Goal: Check status: Check status

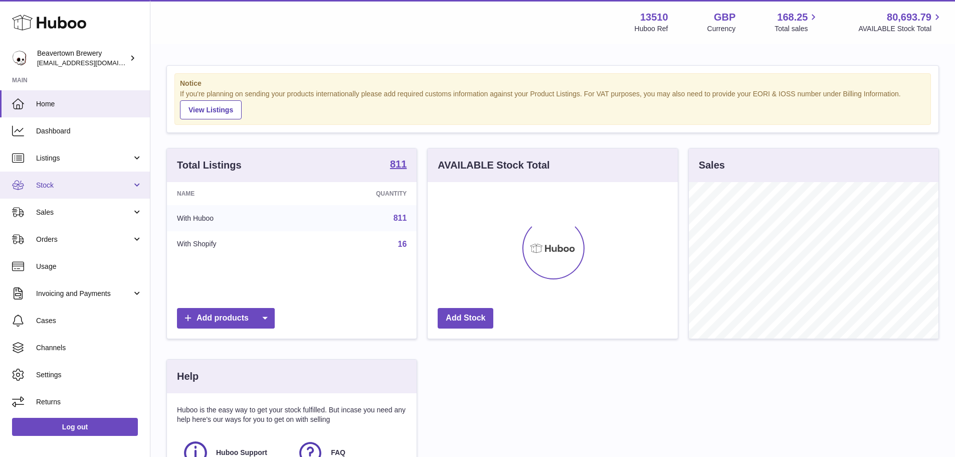
scroll to position [156, 250]
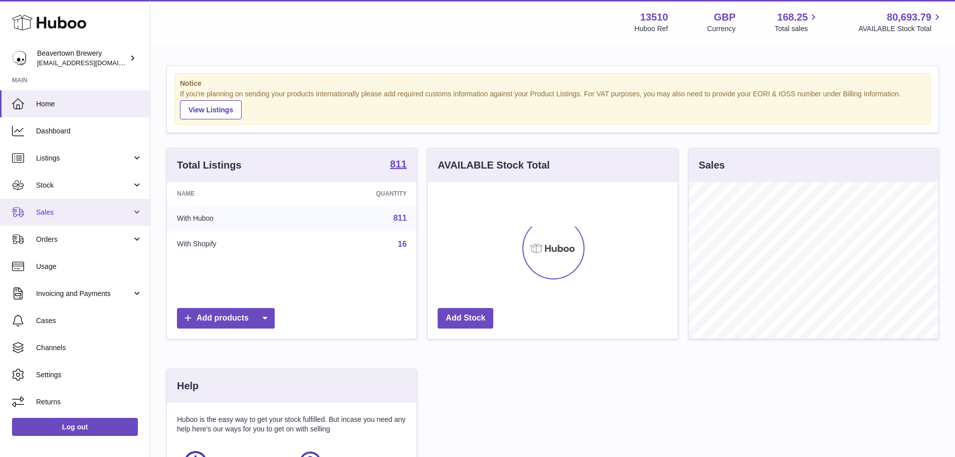
click at [81, 208] on span "Sales" at bounding box center [84, 213] width 96 height 10
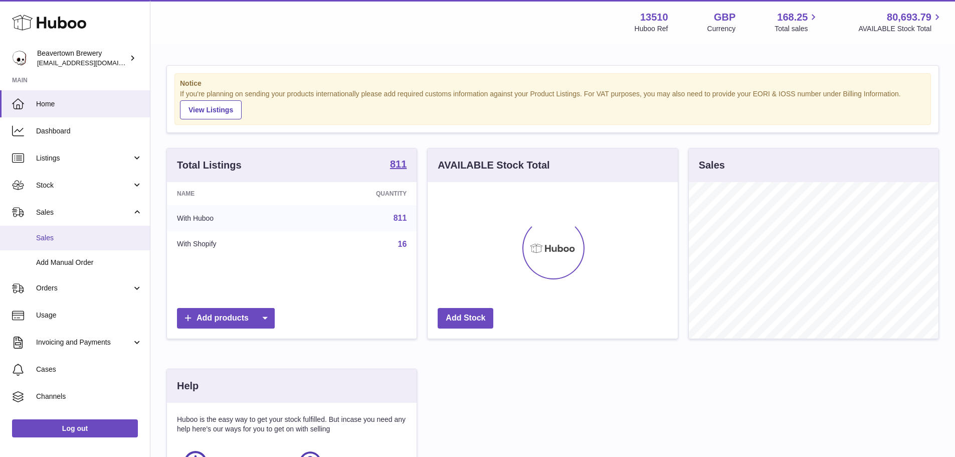
click at [70, 238] on span "Sales" at bounding box center [89, 238] width 106 height 10
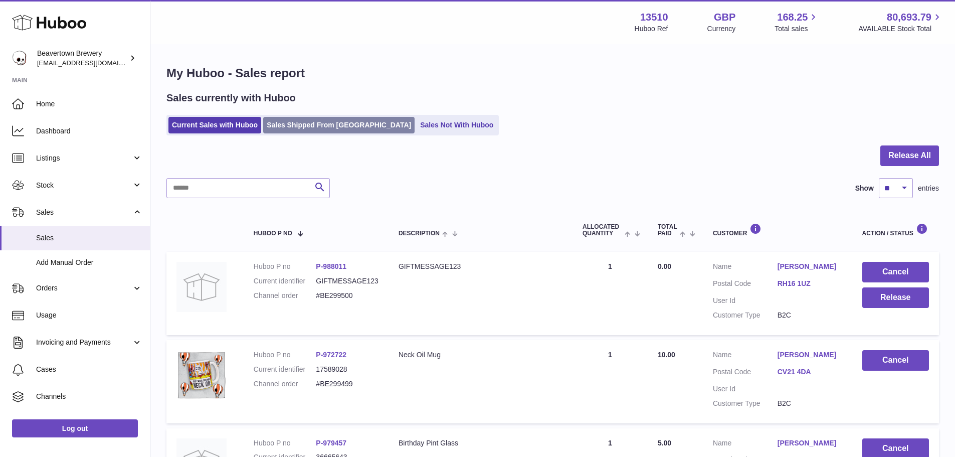
click at [301, 132] on link "Sales Shipped From [GEOGRAPHIC_DATA]" at bounding box center [338, 125] width 151 height 17
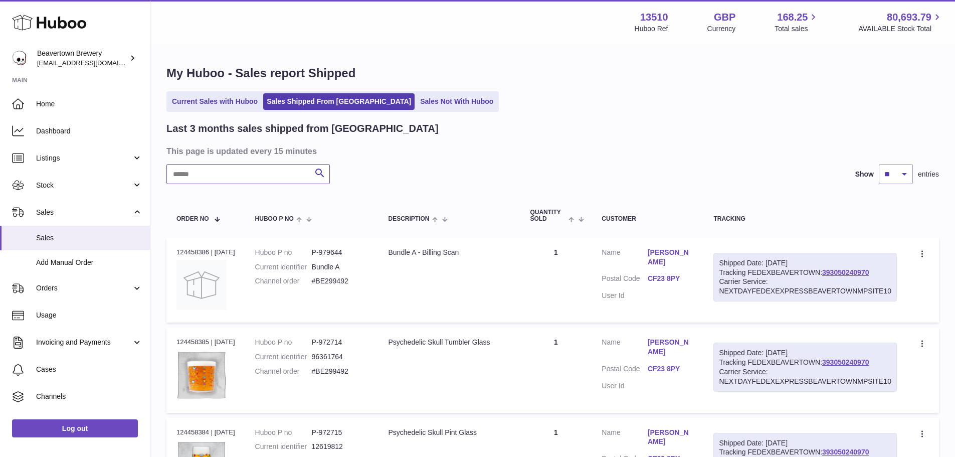
click at [286, 172] on input "text" at bounding box center [247, 174] width 163 height 20
paste input "*********"
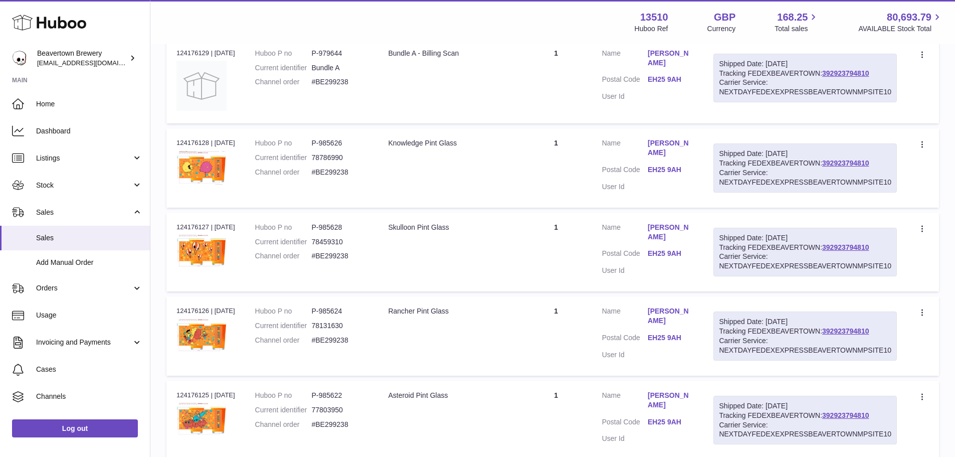
scroll to position [170, 0]
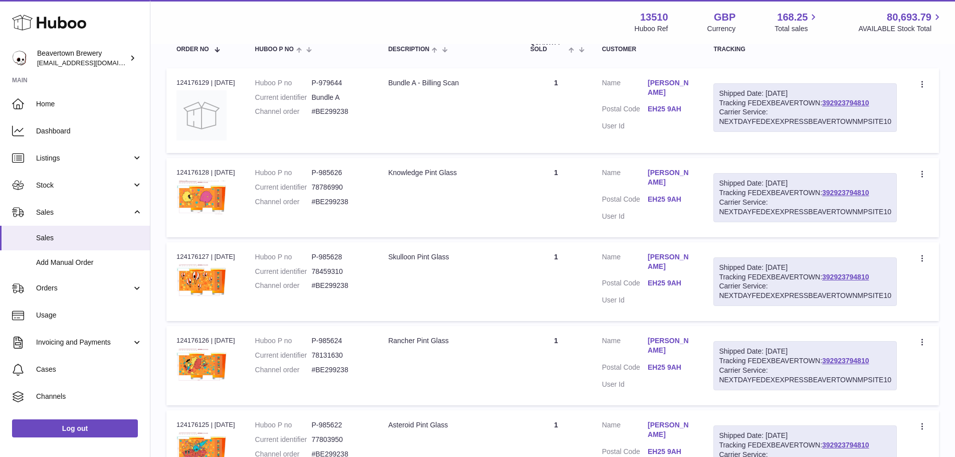
type input "*********"
click at [196, 171] on div "Order no 124176128 | 5th Sep" at bounding box center [206, 172] width 59 height 9
copy div "124176128"
click at [856, 268] on div "Shipped Date: 6th Sep 2025" at bounding box center [805, 268] width 173 height 10
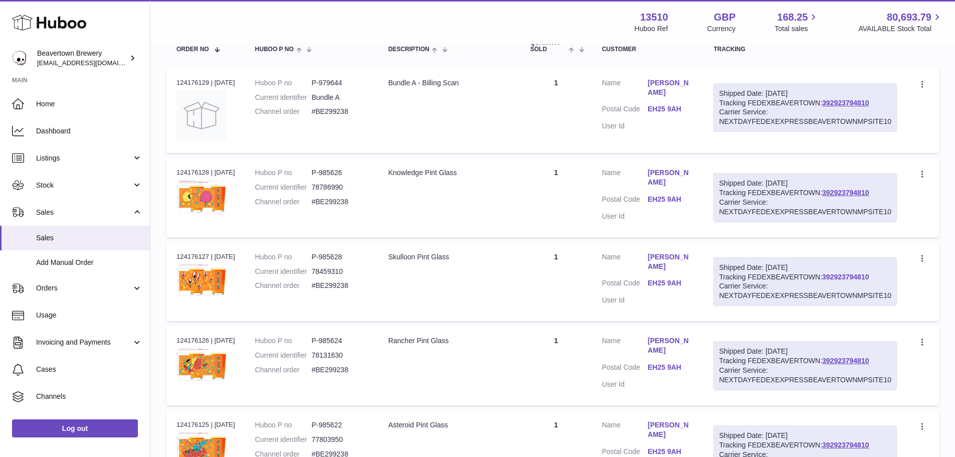
click at [859, 275] on link "392923794810" at bounding box center [845, 277] width 47 height 8
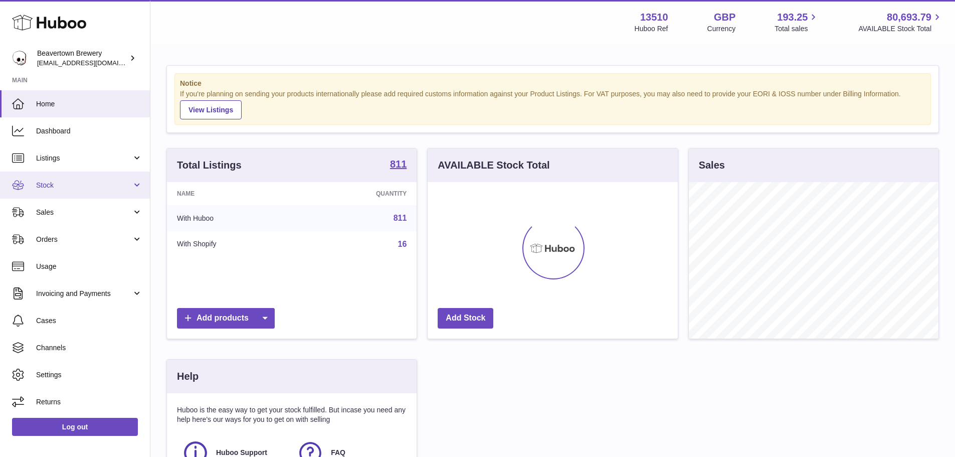
scroll to position [156, 250]
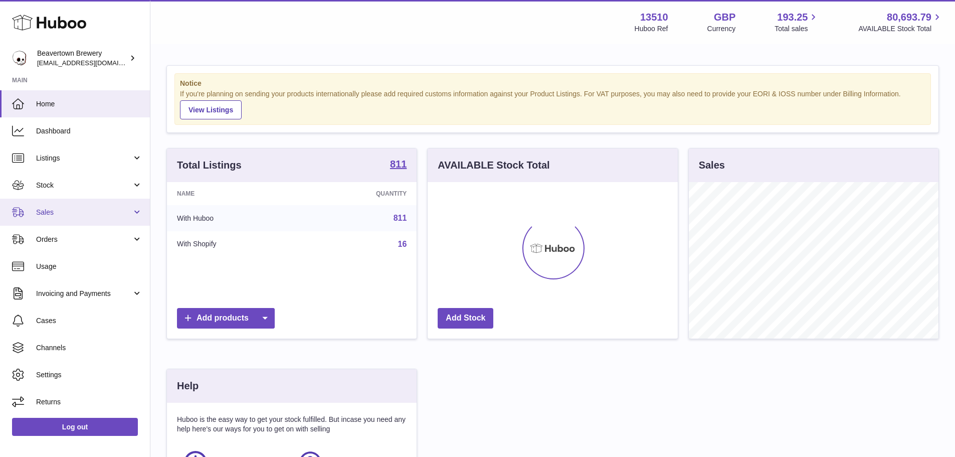
click at [67, 209] on span "Sales" at bounding box center [84, 213] width 96 height 10
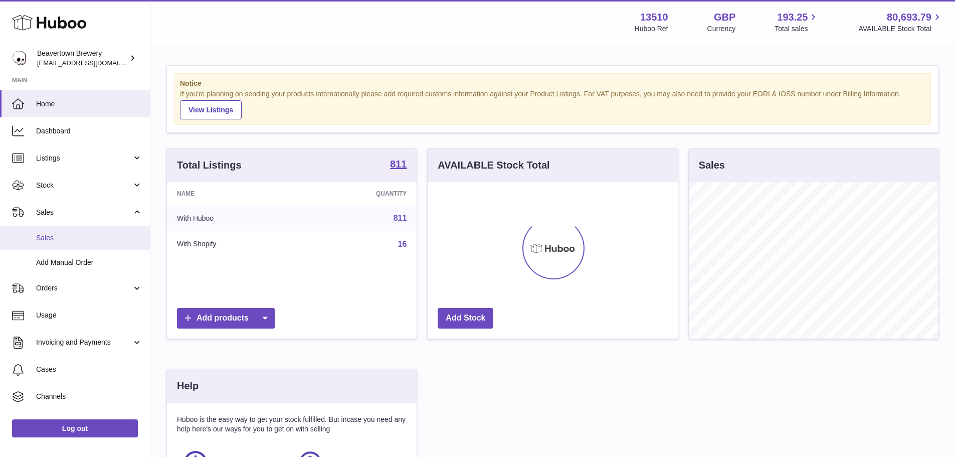
click at [73, 234] on span "Sales" at bounding box center [89, 238] width 106 height 10
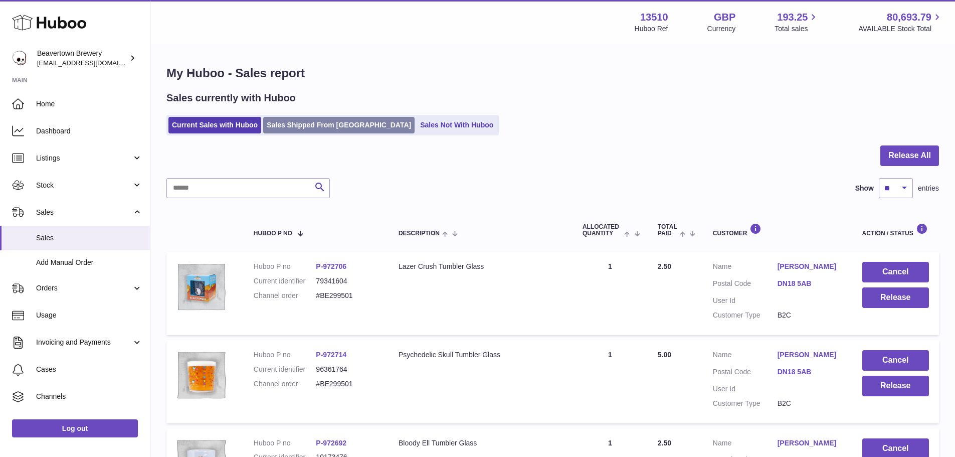
click at [276, 132] on link "Sales Shipped From [GEOGRAPHIC_DATA]" at bounding box center [338, 125] width 151 height 17
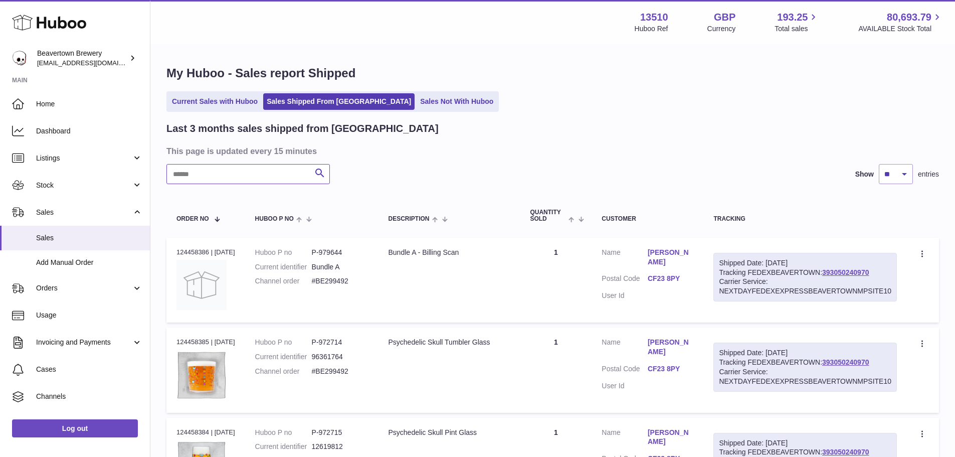
click at [244, 173] on input "text" at bounding box center [247, 174] width 163 height 20
paste input "*********"
type input "*********"
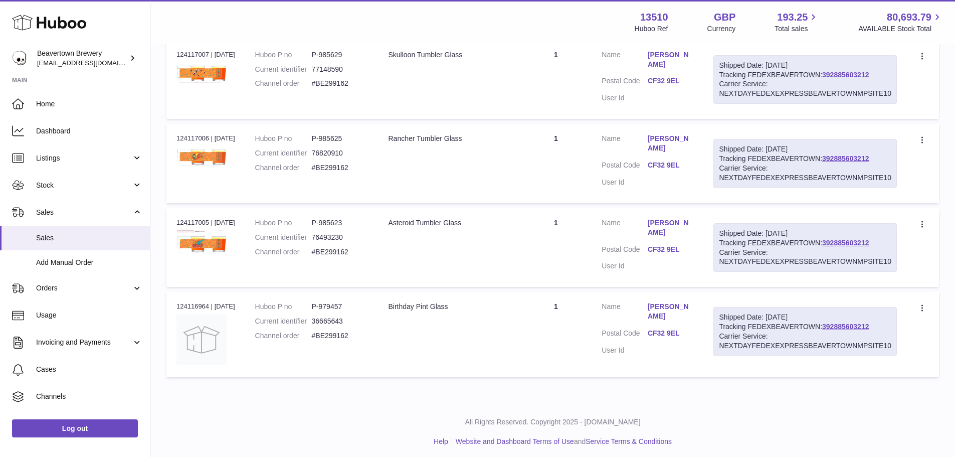
scroll to position [376, 0]
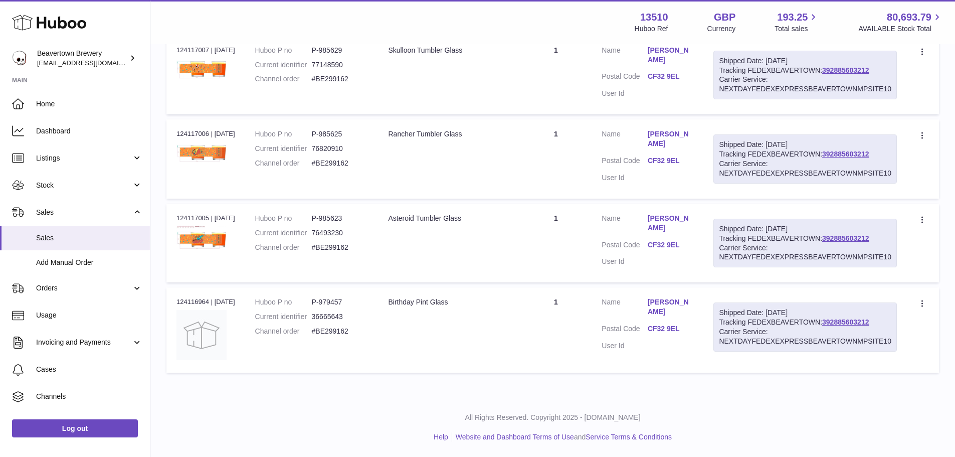
click at [350, 201] on table "Order No Huboo P no Description Quantity Sold Customer Tracking Order no 124117…" at bounding box center [552, 98] width 773 height 560
click at [510, 147] on td "Description Rancher Tumbler Glass" at bounding box center [449, 158] width 142 height 79
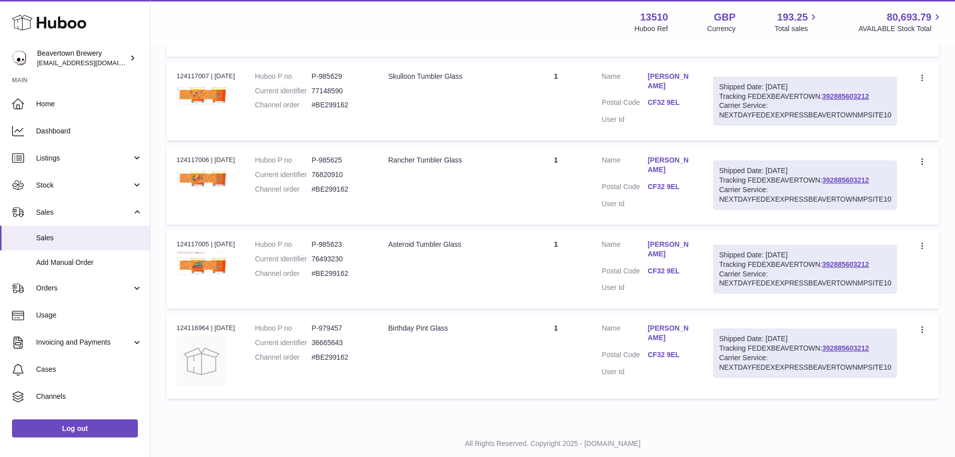
scroll to position [326, 0]
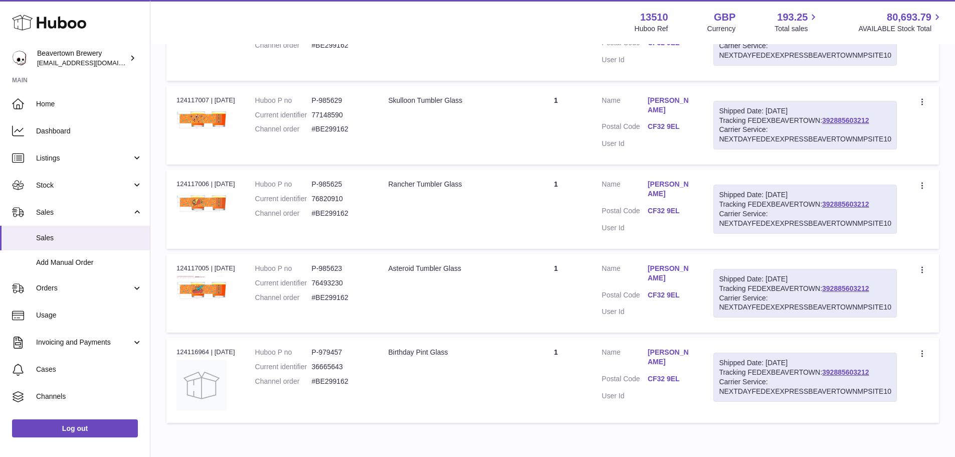
click at [453, 234] on td "Description Rancher Tumbler Glass" at bounding box center [449, 209] width 142 height 79
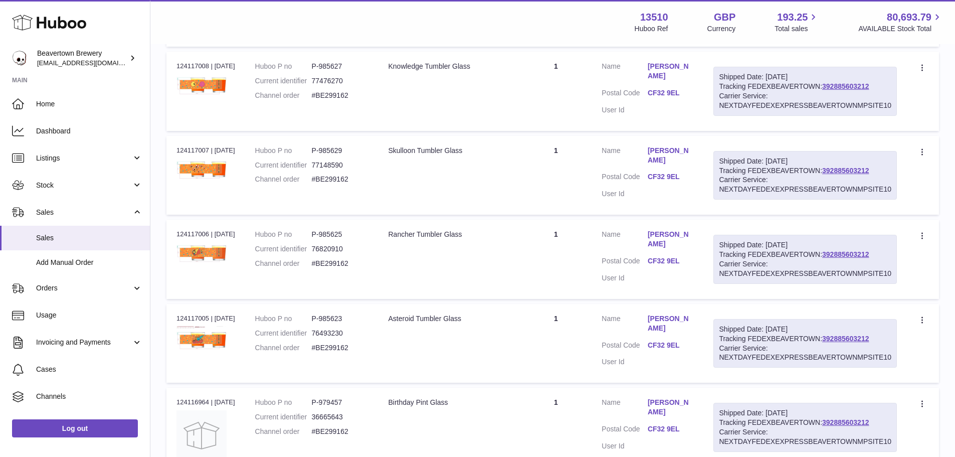
click at [484, 279] on td "Description Rancher Tumbler Glass" at bounding box center [449, 259] width 142 height 79
